Goal: Communication & Community: Answer question/provide support

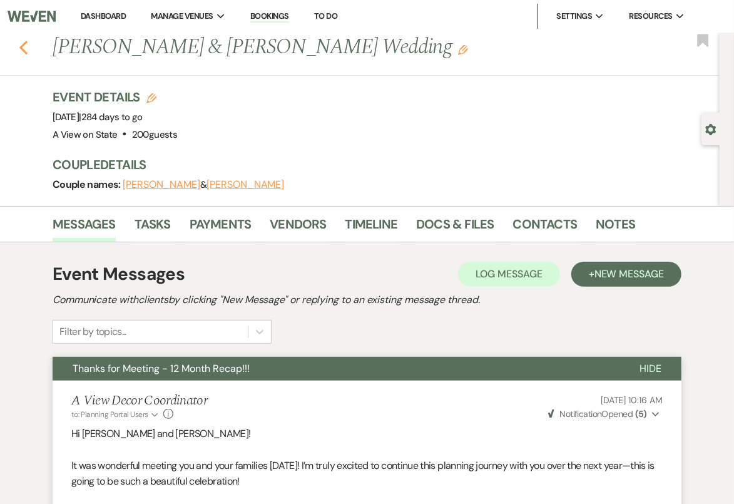
click at [26, 41] on use "button" at bounding box center [23, 48] width 8 height 14
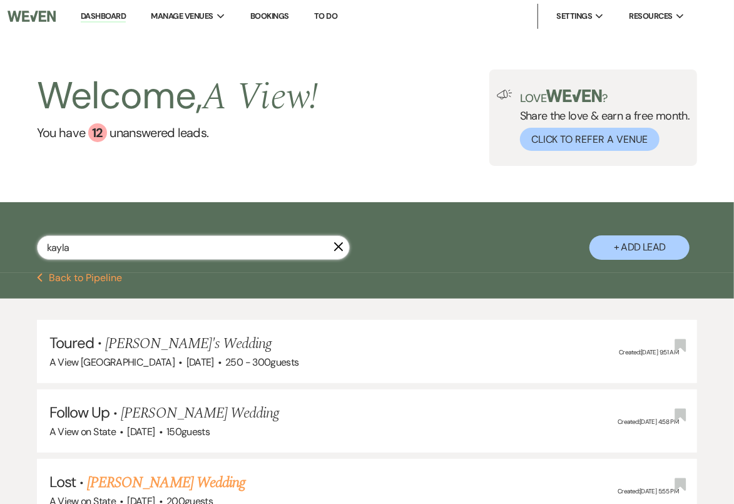
click at [116, 252] on input "kayla" at bounding box center [193, 247] width 313 height 24
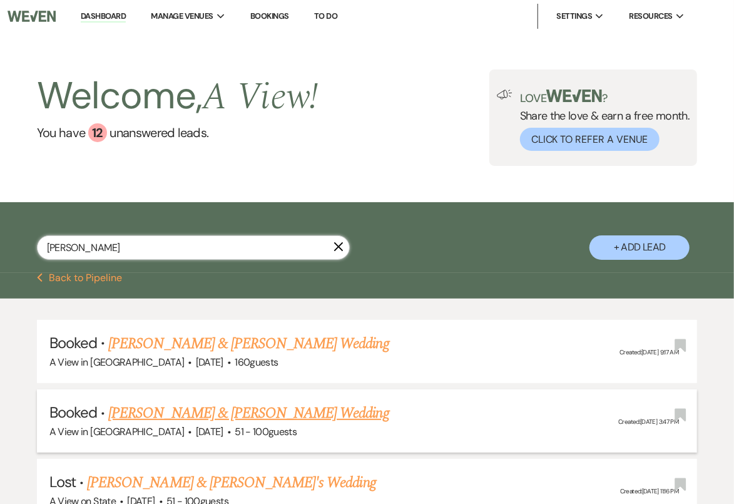
type input "[PERSON_NAME]"
click at [198, 409] on link "[PERSON_NAME] & [PERSON_NAME] Wedding" at bounding box center [248, 413] width 280 height 23
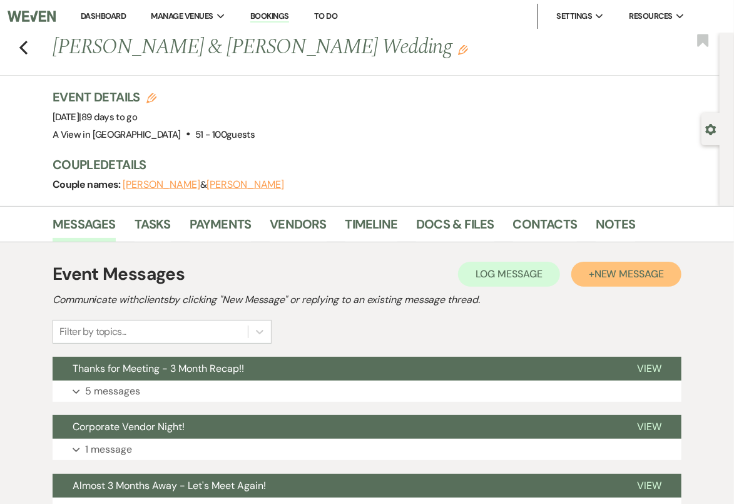
click at [647, 281] on button "+ New Message" at bounding box center [626, 274] width 110 height 25
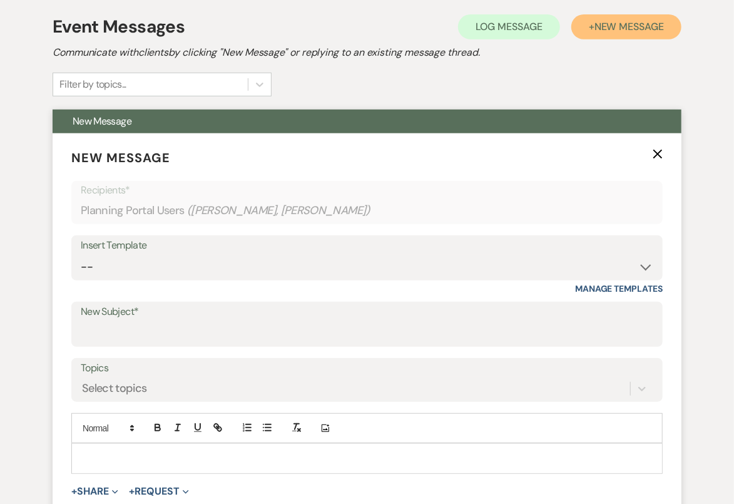
scroll to position [247, 0]
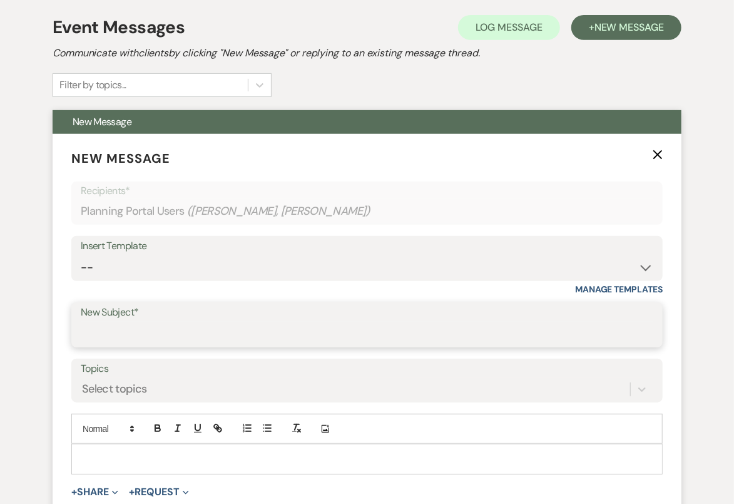
click at [252, 344] on input "New Subject*" at bounding box center [367, 334] width 573 height 24
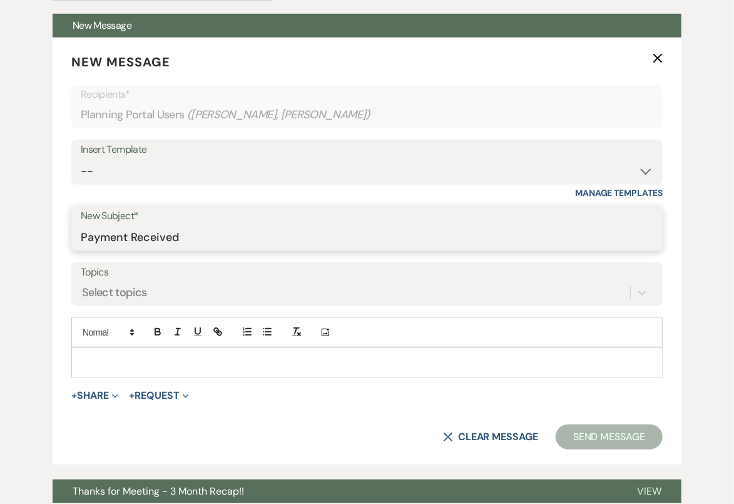
scroll to position [386, 0]
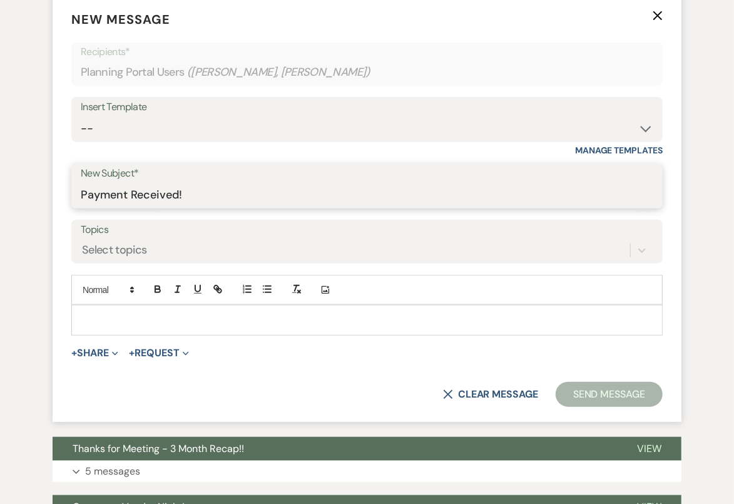
type input "Payment Received!"
click at [206, 331] on div at bounding box center [367, 319] width 590 height 29
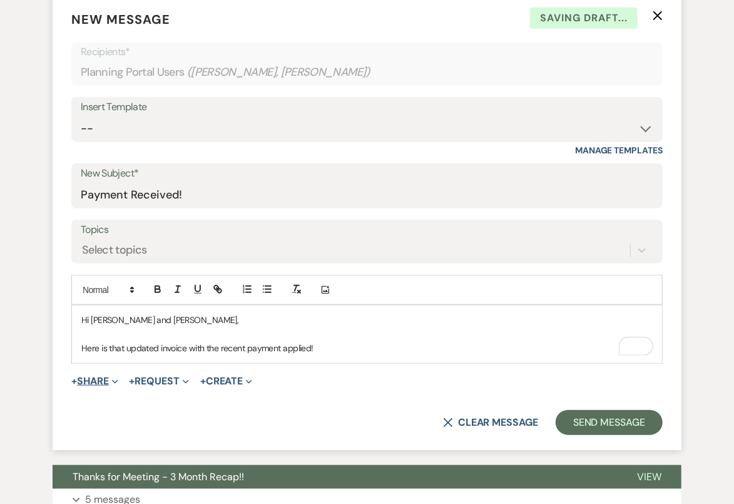
click at [110, 376] on button "+ Share Expand" at bounding box center [94, 381] width 47 height 10
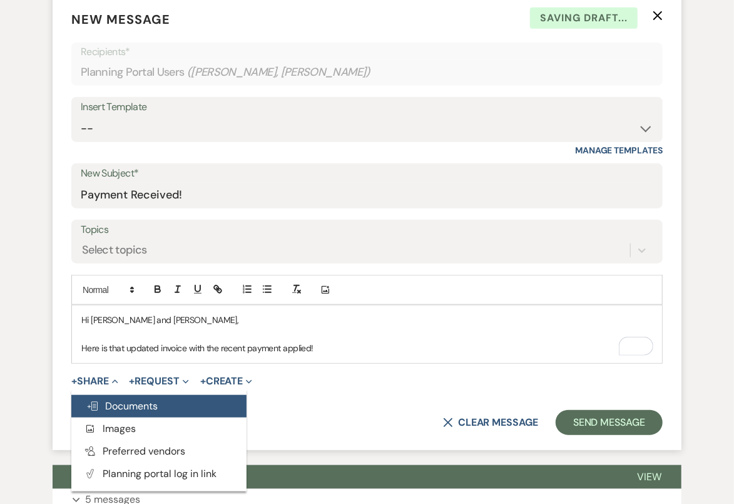
click at [121, 404] on span "Doc Upload Documents" at bounding box center [121, 405] width 71 height 13
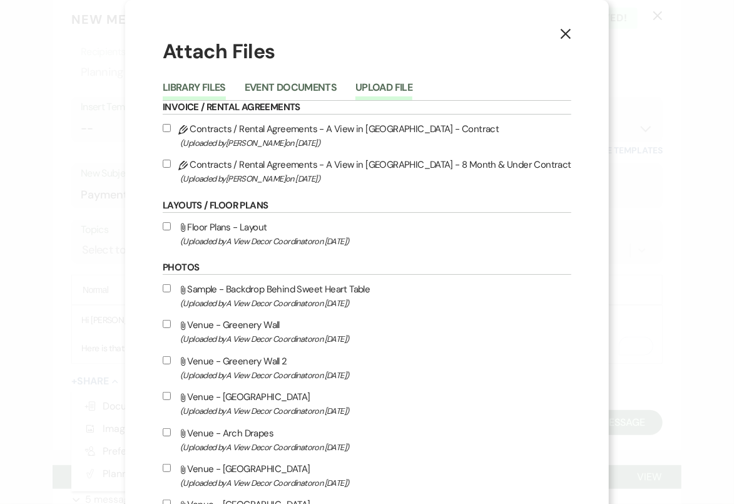
click at [409, 88] on button "Upload File" at bounding box center [384, 92] width 57 height 18
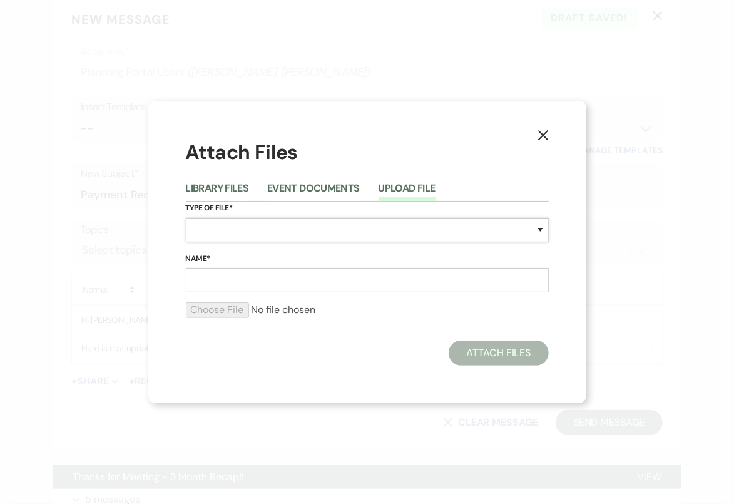
click at [376, 226] on select "Special Event Insurance Vendor Certificate of Insurance Contracts / Rental Agre…" at bounding box center [367, 230] width 363 height 24
select select "55"
click at [252, 274] on input "Name*" at bounding box center [367, 280] width 363 height 24
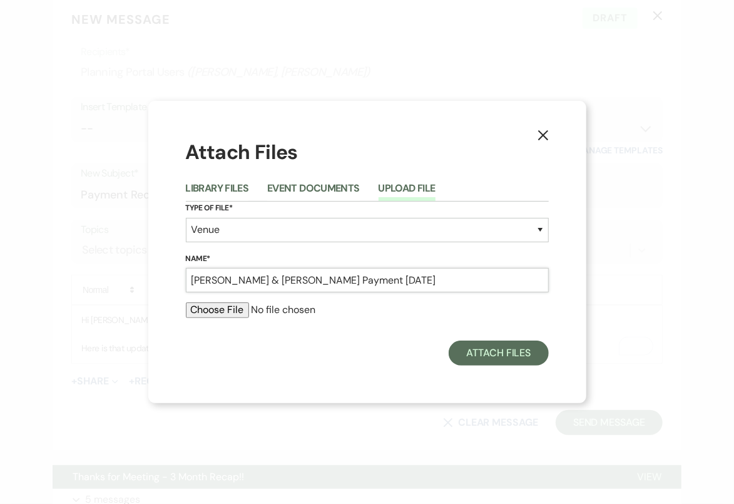
type input "[PERSON_NAME] & [PERSON_NAME] Payment [DATE]"
click at [217, 309] on input "file" at bounding box center [367, 309] width 363 height 15
type input "C:\fakepath\job_invoice_1205686.pdf"
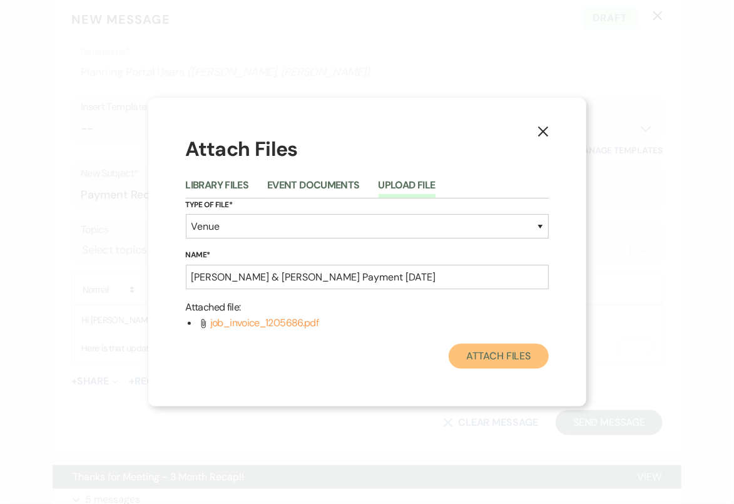
click at [493, 356] on button "Attach Files" at bounding box center [499, 356] width 100 height 25
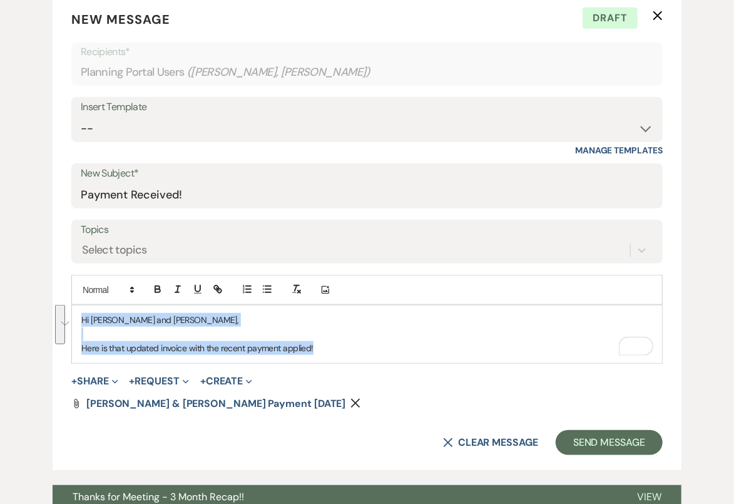
drag, startPoint x: 359, startPoint y: 346, endPoint x: 36, endPoint y: 309, distance: 325.2
copy div "Hi [PERSON_NAME] and [PERSON_NAME], Here is that updated invoice with the recen…"
click at [153, 116] on select "-- Tour Confirmation Contract (Pre-Booked Leads) Out of office Inquiry Email Al…" at bounding box center [367, 128] width 573 height 24
select select "4142"
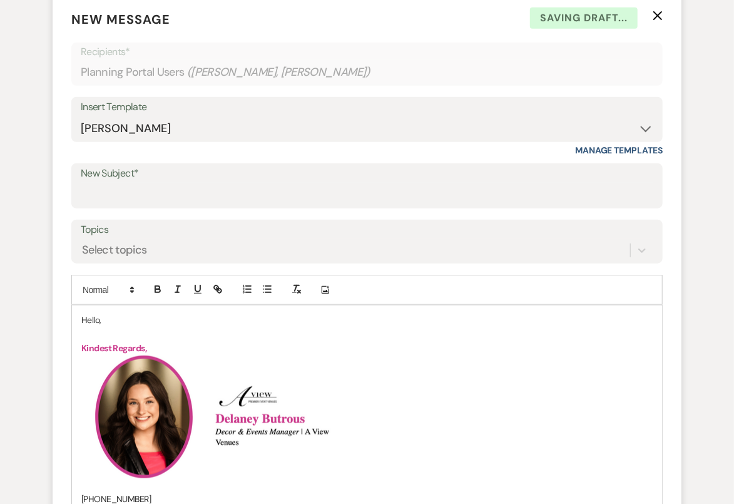
click at [91, 321] on p "Hello," at bounding box center [366, 320] width 571 height 14
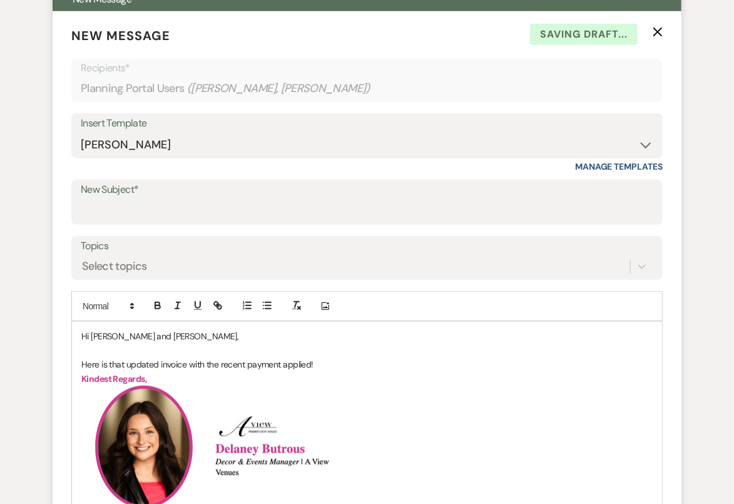
scroll to position [299, 0]
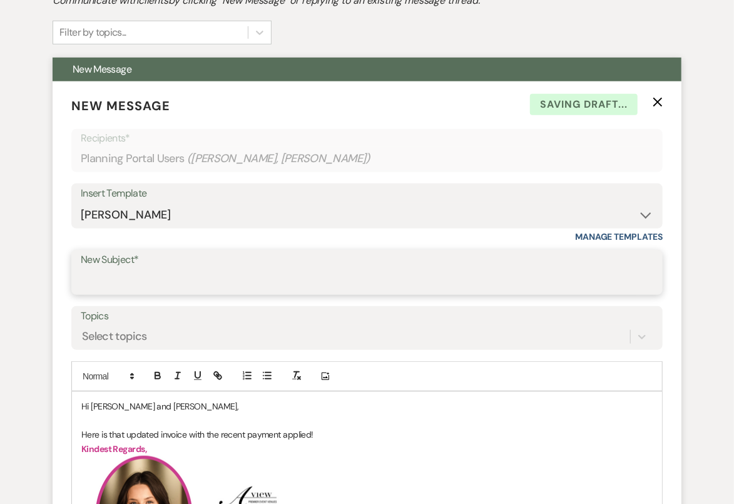
click at [296, 275] on input "New Subject*" at bounding box center [367, 281] width 573 height 24
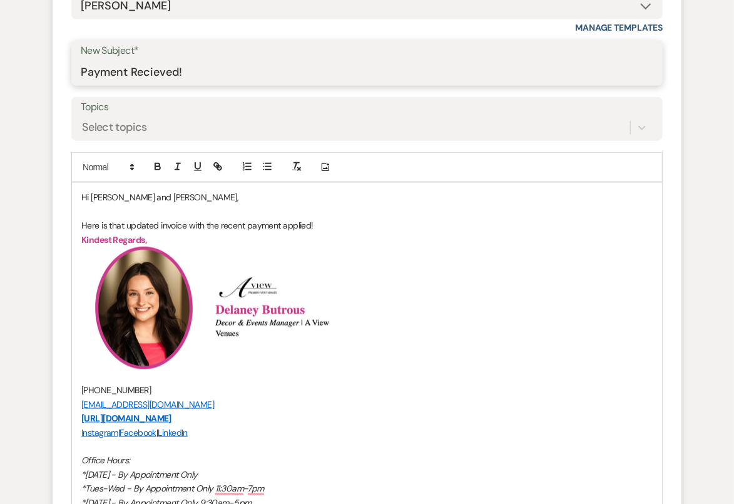
scroll to position [509, 0]
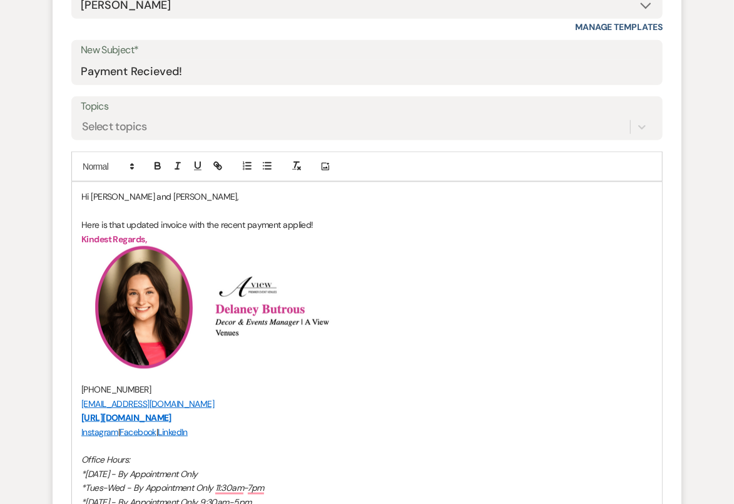
click at [454, 279] on h2 "﻿ ﻿ ﻿ ﻿" at bounding box center [366, 307] width 571 height 123
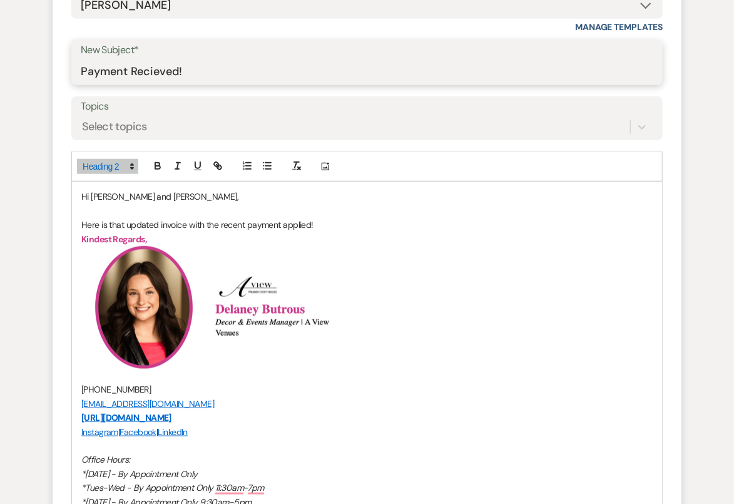
click at [178, 75] on input "Payment Recieved!" at bounding box center [367, 71] width 573 height 24
click at [160, 73] on input "Payment Recieved!" at bounding box center [367, 71] width 573 height 24
type input "Payment Received!"
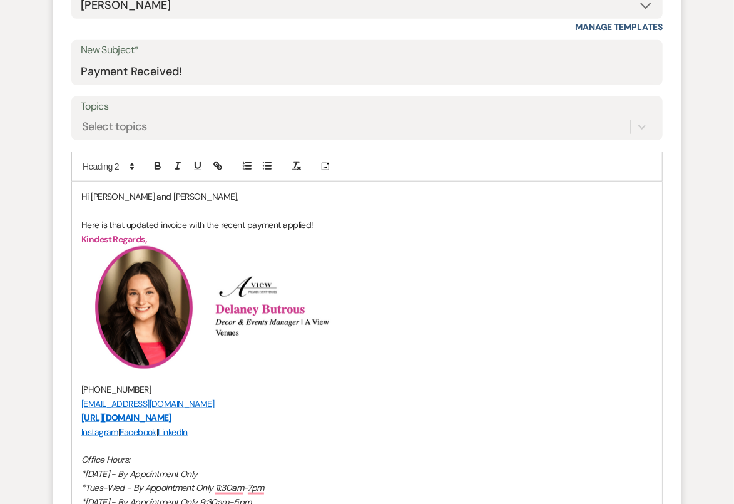
click at [416, 249] on h2 "﻿ ﻿ ﻿ ﻿" at bounding box center [366, 307] width 571 height 123
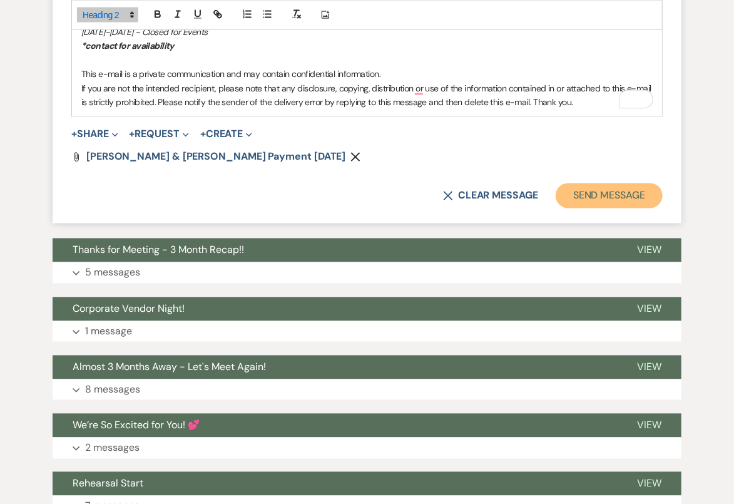
drag, startPoint x: 649, startPoint y: 192, endPoint x: 659, endPoint y: 192, distance: 10.0
click at [649, 192] on button "Send Message" at bounding box center [609, 195] width 107 height 25
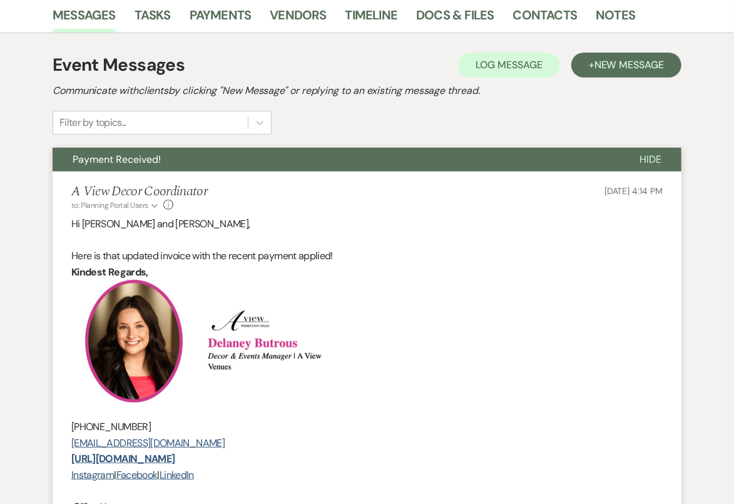
scroll to position [0, 0]
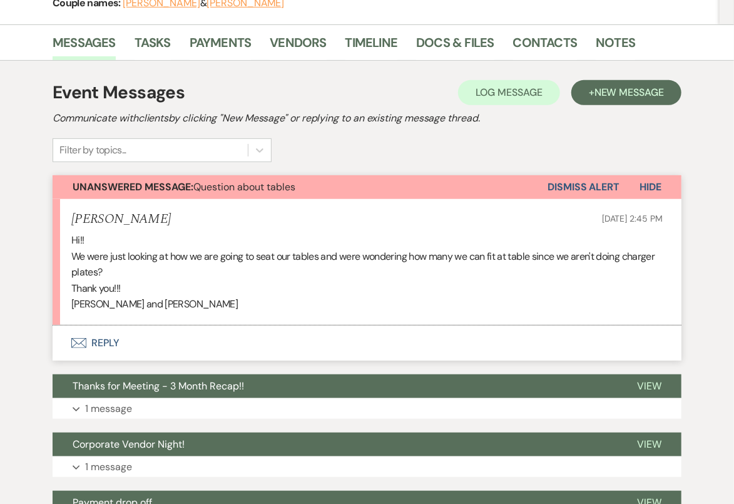
click at [399, 357] on button "Envelope Reply" at bounding box center [367, 342] width 629 height 35
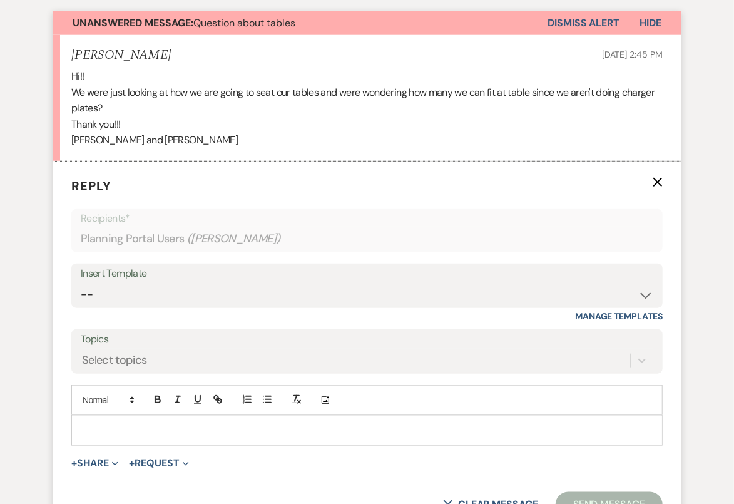
scroll to position [366, 0]
click at [388, 431] on p at bounding box center [366, 429] width 571 height 14
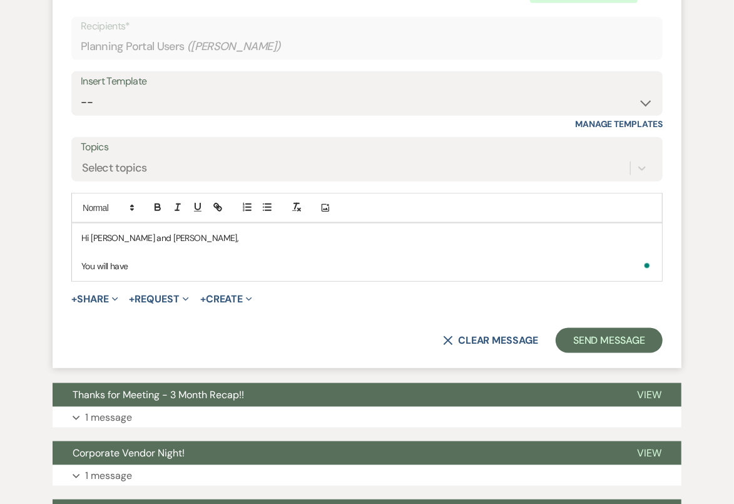
scroll to position [787, 0]
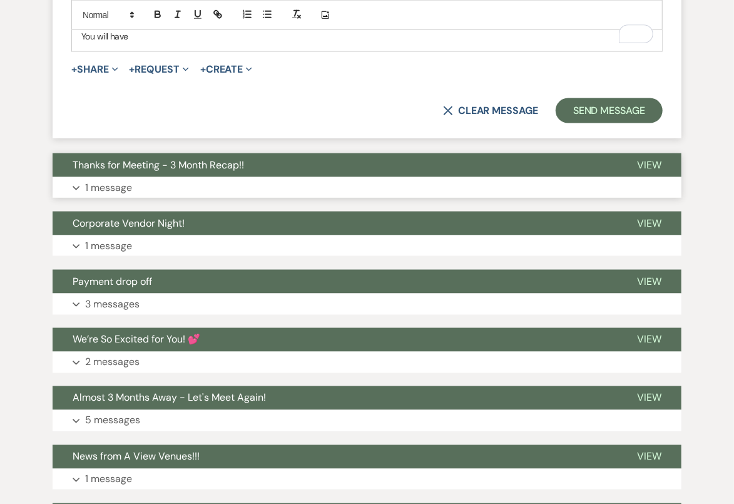
click at [312, 177] on button "Expand 1 message" at bounding box center [367, 187] width 629 height 21
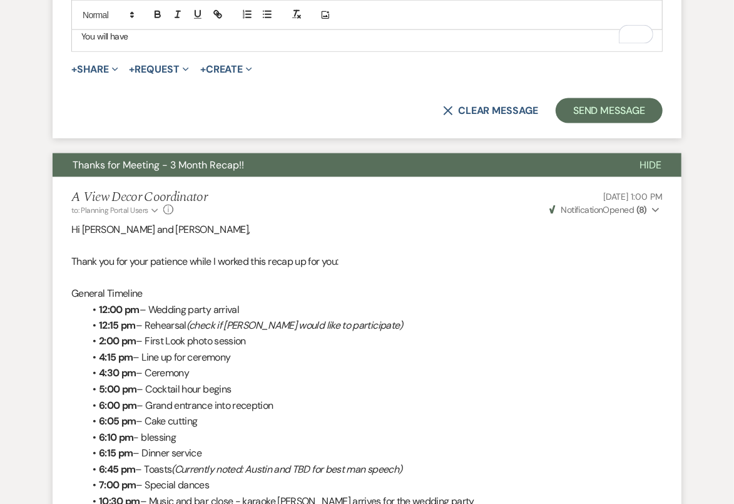
scroll to position [0, 0]
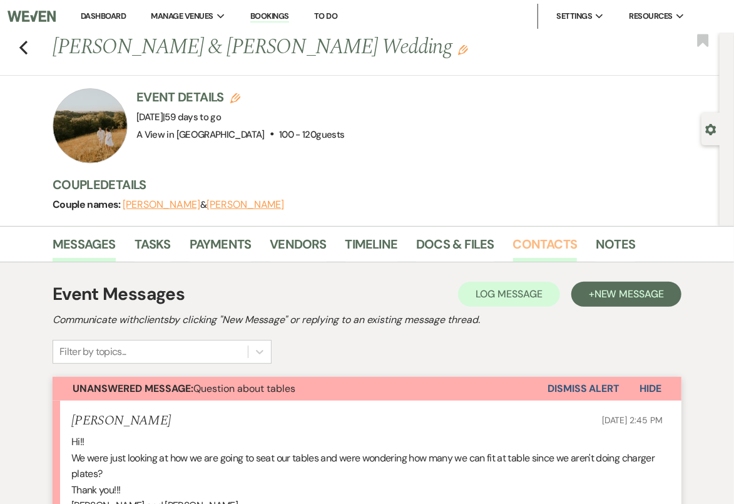
click at [545, 241] on link "Contacts" at bounding box center [545, 248] width 64 height 28
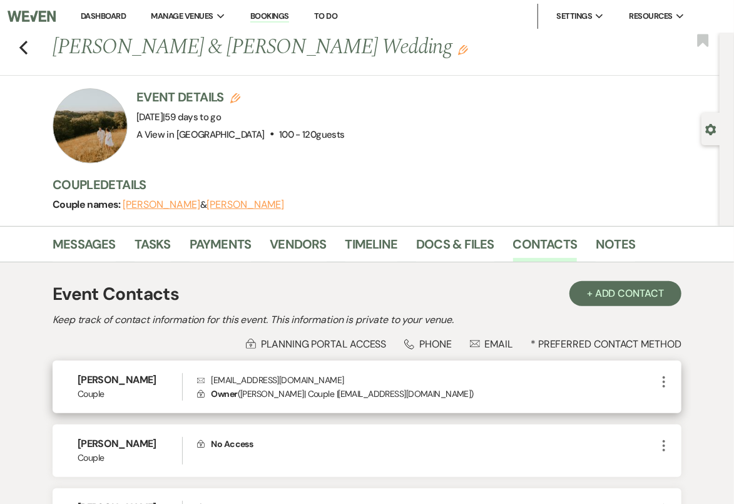
click at [277, 373] on p "Envelope anhunt0108@gmail.com" at bounding box center [426, 380] width 459 height 14
copy p "anhunt0108@gmail.com"
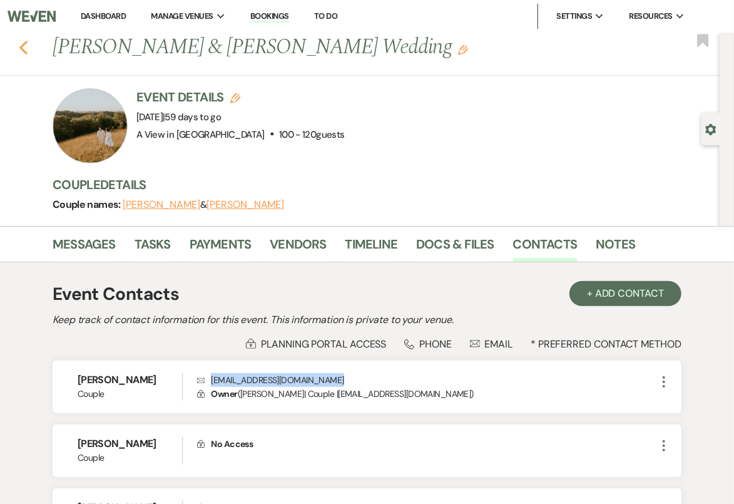
click at [23, 40] on icon "Previous" at bounding box center [23, 47] width 9 height 15
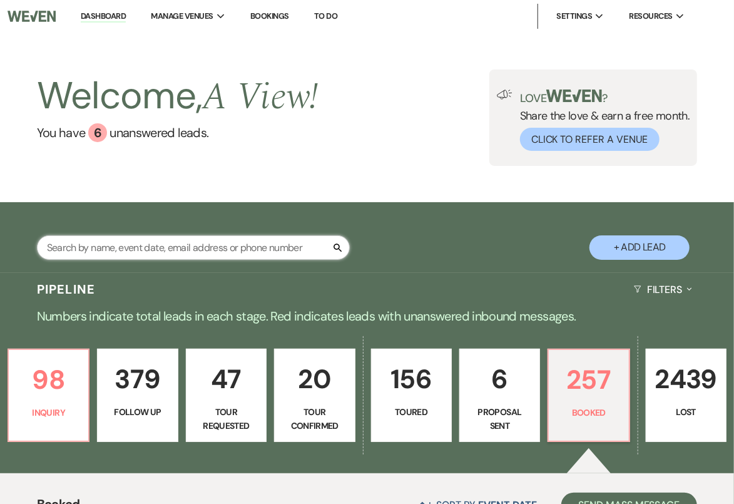
click at [95, 251] on input "text" at bounding box center [193, 247] width 313 height 24
type input "b"
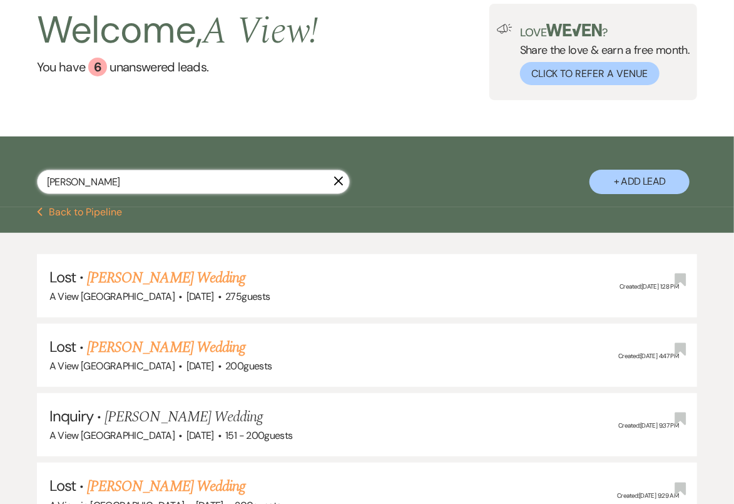
scroll to position [69, 0]
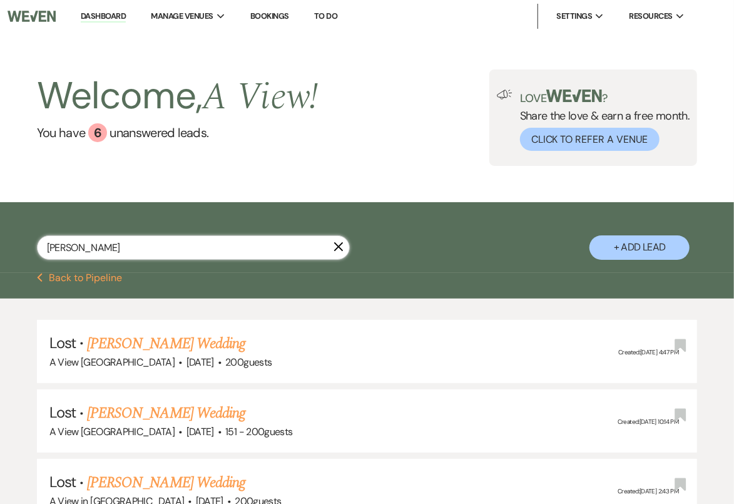
scroll to position [601, 0]
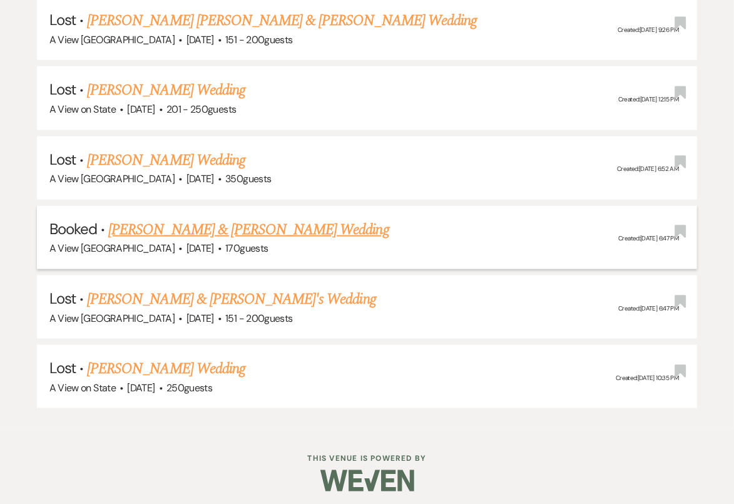
type input "ellie mccar"
click at [208, 226] on link "Ellie McCartney & Joe Burzinski's Wedding" at bounding box center [248, 229] width 280 height 23
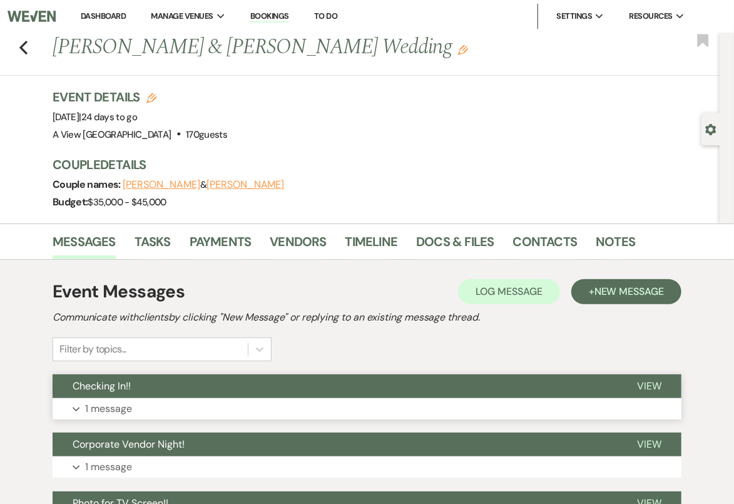
scroll to position [63, 0]
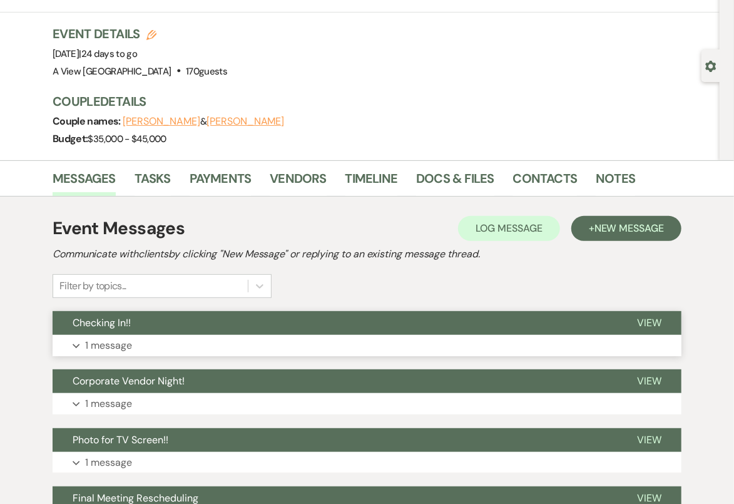
click at [194, 325] on button "Checking In!!" at bounding box center [335, 323] width 565 height 24
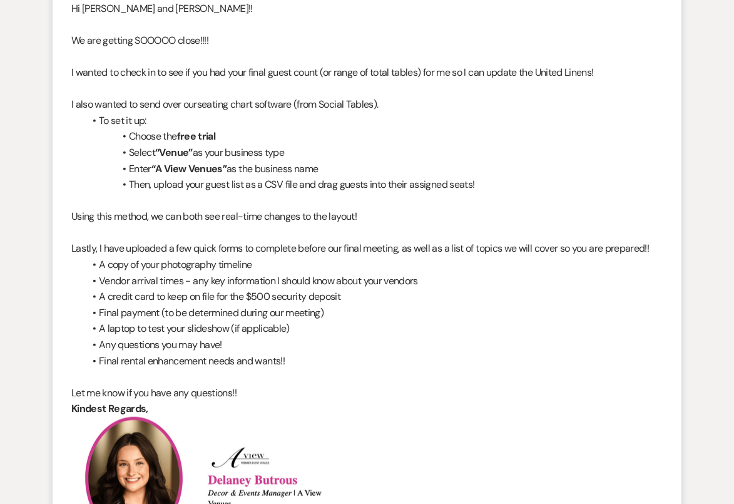
scroll to position [436, 0]
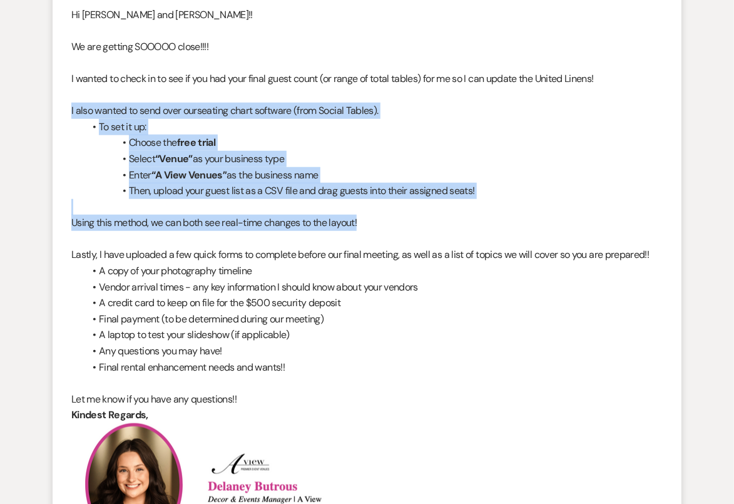
drag, startPoint x: 69, startPoint y: 109, endPoint x: 490, endPoint y: 217, distance: 434.9
click at [490, 217] on li "A View Decor Coordinator to: Planning Portal Users Expand Info Aug 11, 2025, 10…" at bounding box center [367, 450] width 629 height 976
copy div "I also wanted to send over our seating chart software (from Social Tables). To …"
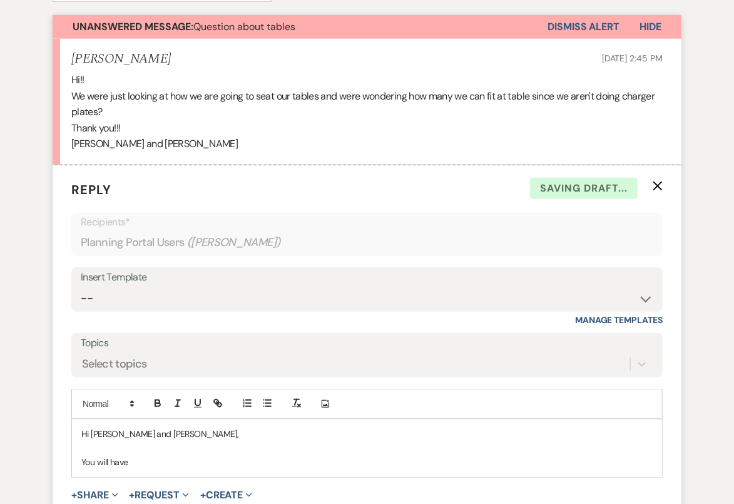
scroll to position [356, 0]
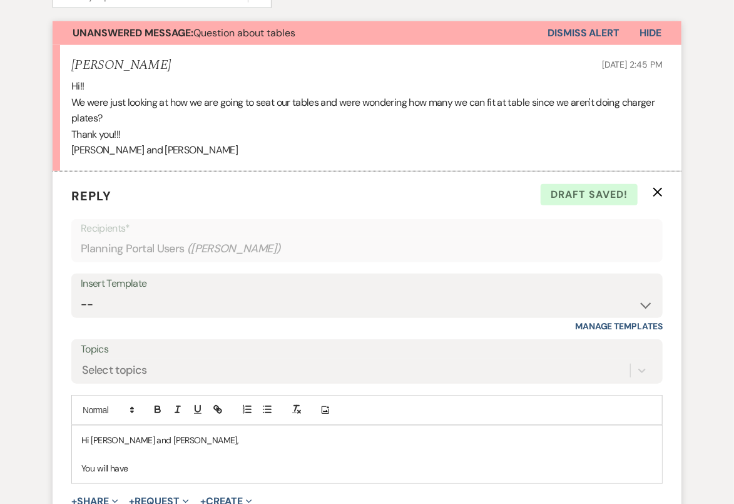
click at [210, 463] on p "You will have" at bounding box center [366, 468] width 571 height 14
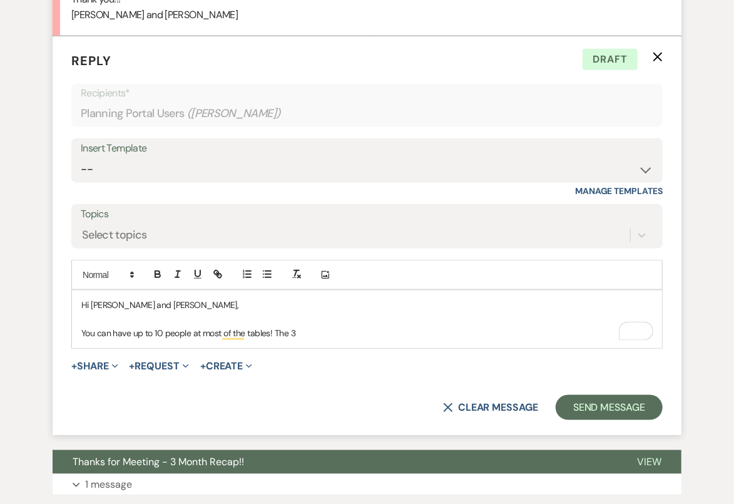
scroll to position [490, 0]
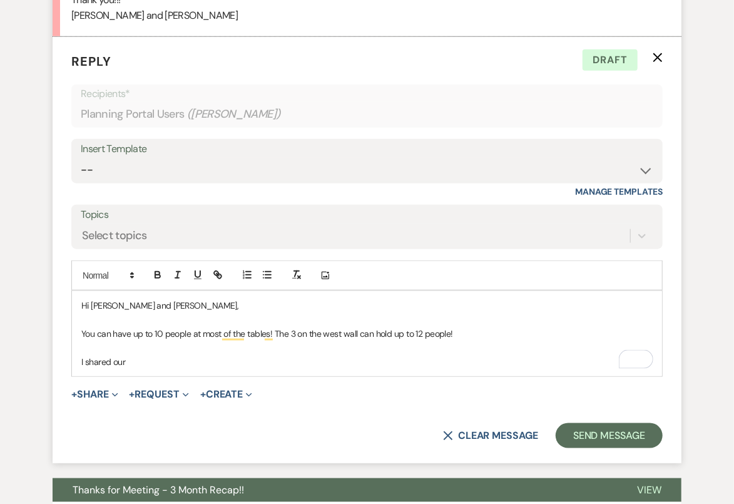
click at [205, 342] on p "To enrich screen reader interactions, please activate Accessibility in Grammarl…" at bounding box center [366, 348] width 571 height 14
click at [202, 356] on p "I shared our" at bounding box center [366, 362] width 571 height 14
click at [117, 356] on p "I shared our" at bounding box center [366, 362] width 571 height 14
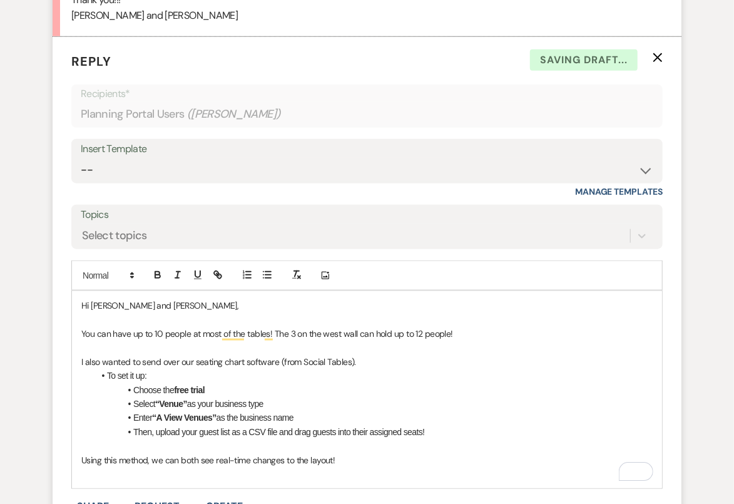
click at [225, 375] on li "To set it up:" at bounding box center [373, 376] width 559 height 14
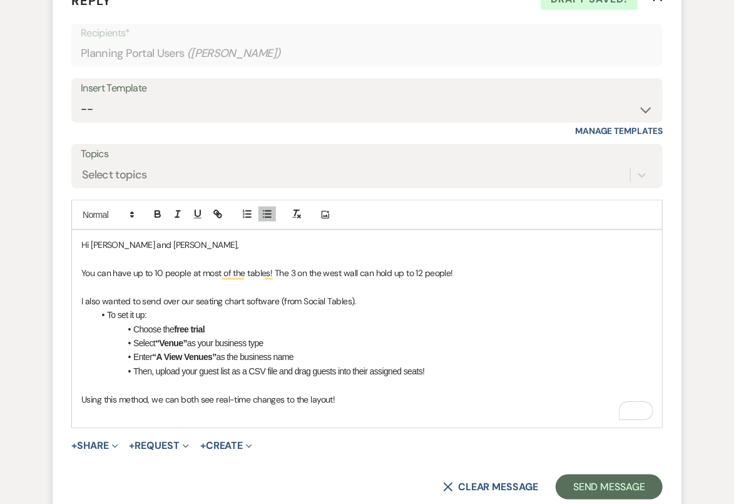
scroll to position [552, 0]
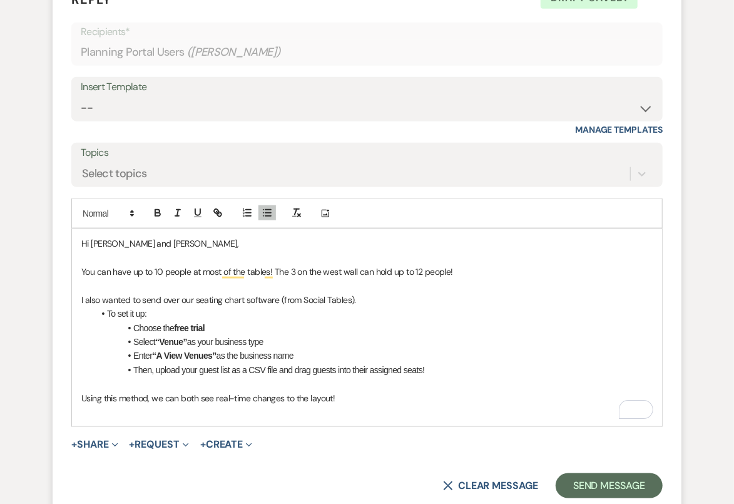
click at [295, 412] on p "To enrich screen reader interactions, please activate Accessibility in Grammarl…" at bounding box center [366, 412] width 571 height 14
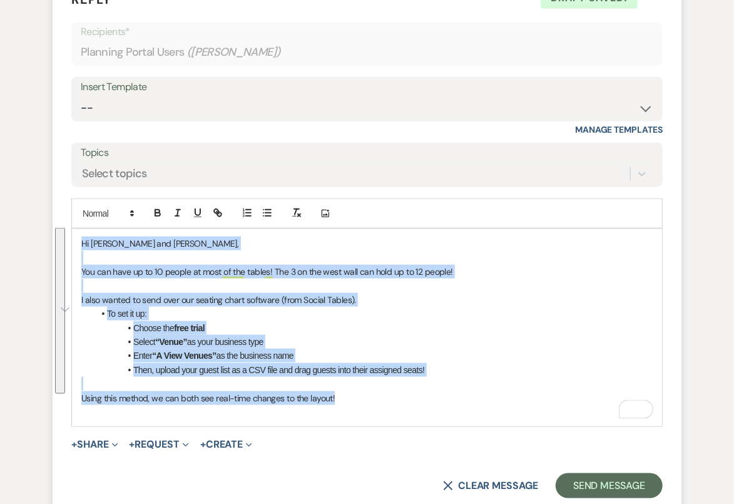
drag, startPoint x: 343, startPoint y: 397, endPoint x: 71, endPoint y: 228, distance: 319.9
click at [72, 229] on div "Hi Nichelle and Austin, You can have up to 10 people at most of the tables! The…" at bounding box center [367, 327] width 590 height 197
copy div "Hi Nichelle and Austin, You can have up to 10 people at most of the tables! The…"
click at [208, 105] on select "-- Tour Confirmation Contract (Pre-Booked Leads) Out of office Inquiry Email Al…" at bounding box center [367, 108] width 573 height 24
select select "4142"
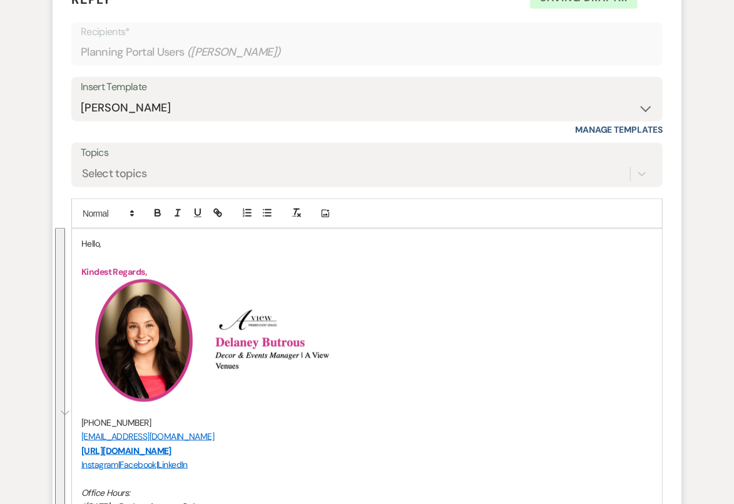
click at [90, 244] on p "Hello," at bounding box center [366, 244] width 571 height 14
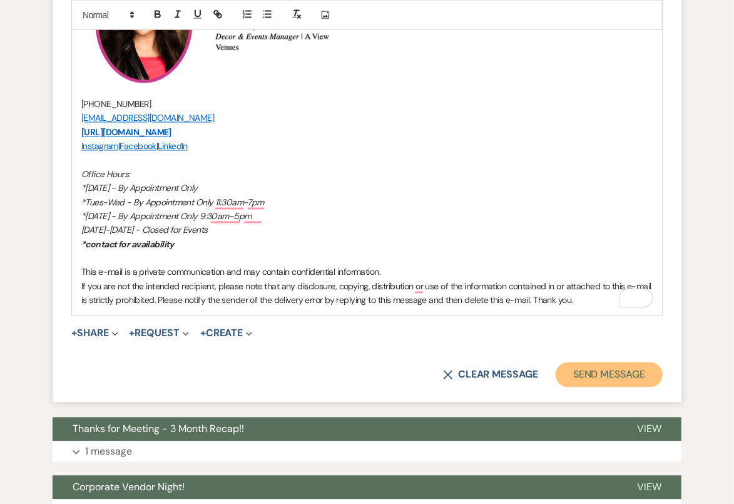
click at [593, 379] on button "Send Message" at bounding box center [609, 374] width 107 height 25
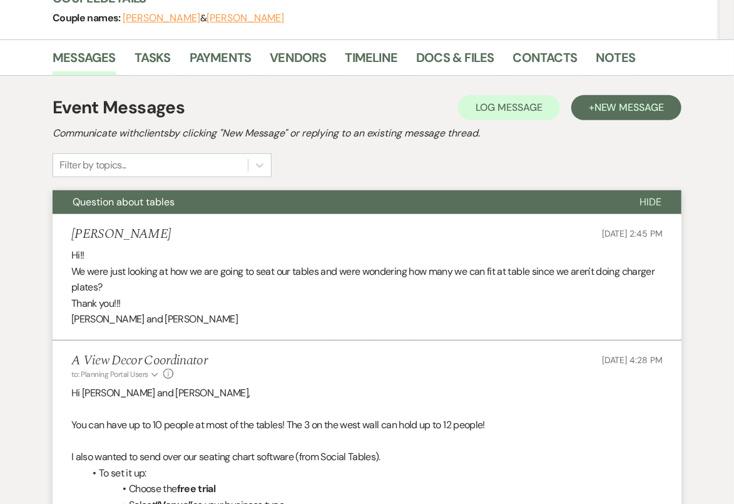
scroll to position [0, 0]
